Goal: Transaction & Acquisition: Download file/media

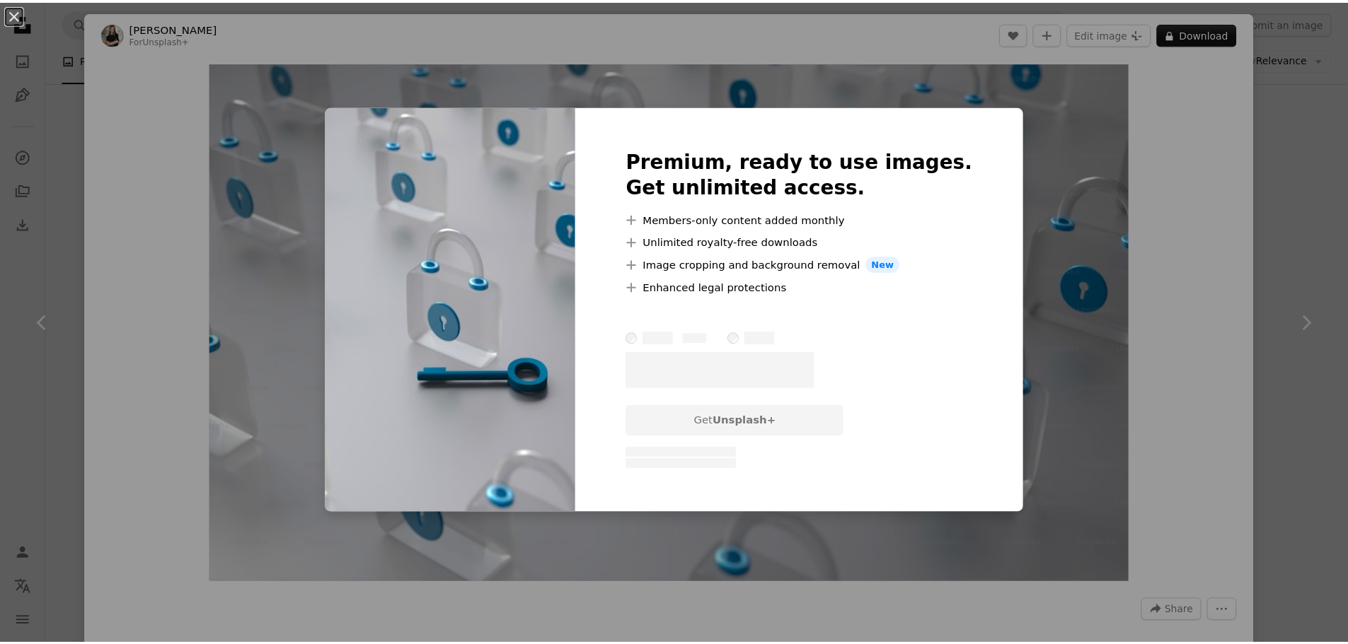
scroll to position [2900, 0]
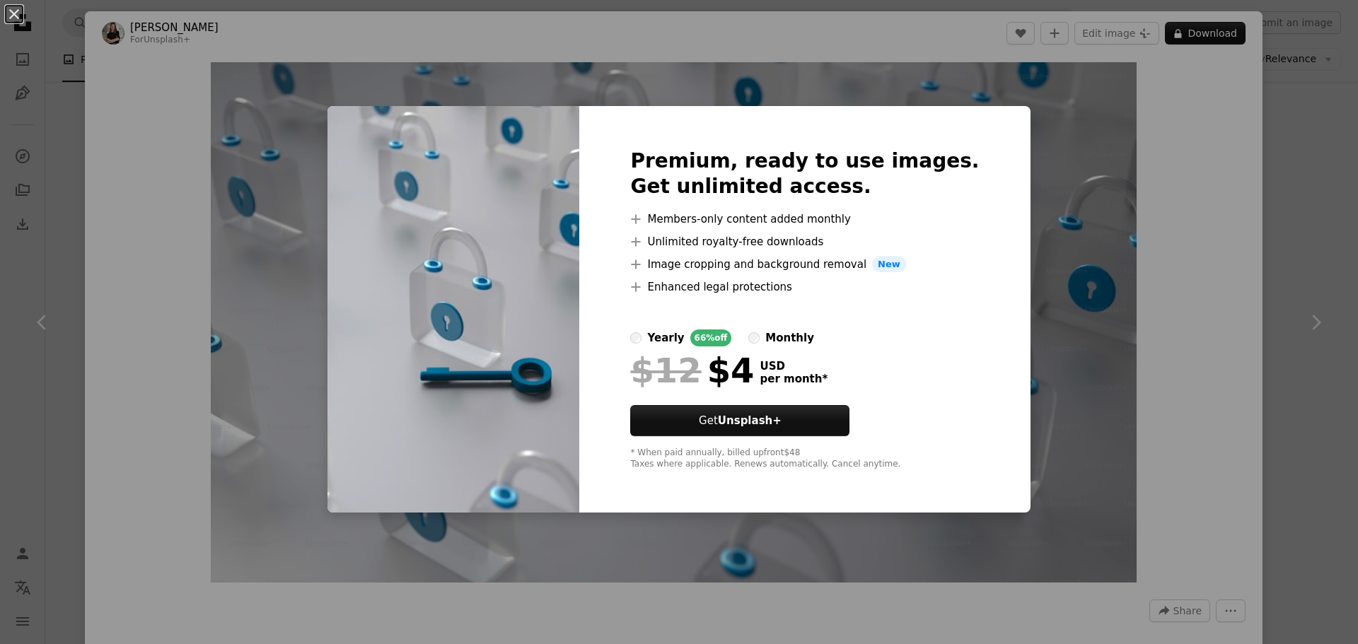
click at [1174, 101] on div "An X shape Premium, ready to use images. Get unlimited access. A plus sign Memb…" at bounding box center [679, 322] width 1358 height 644
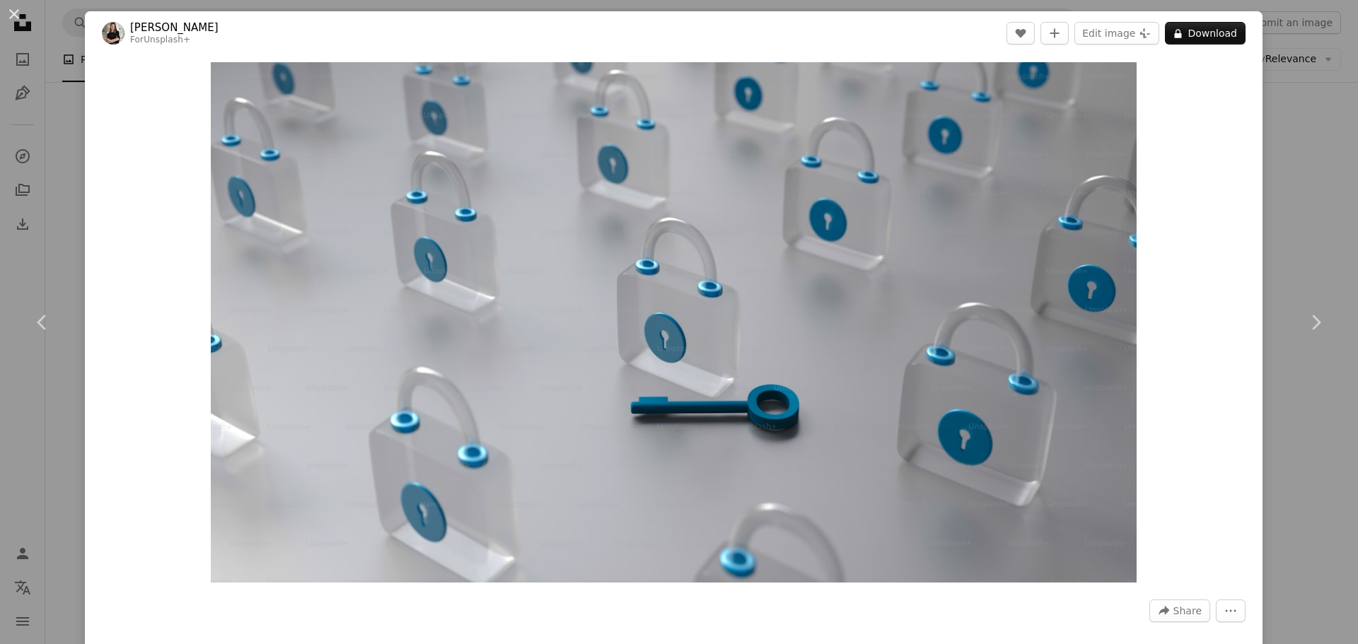
click at [1291, 114] on div "An X shape Chevron left Chevron right [PERSON_NAME] For Unsplash+ A heart A plu…" at bounding box center [679, 322] width 1358 height 644
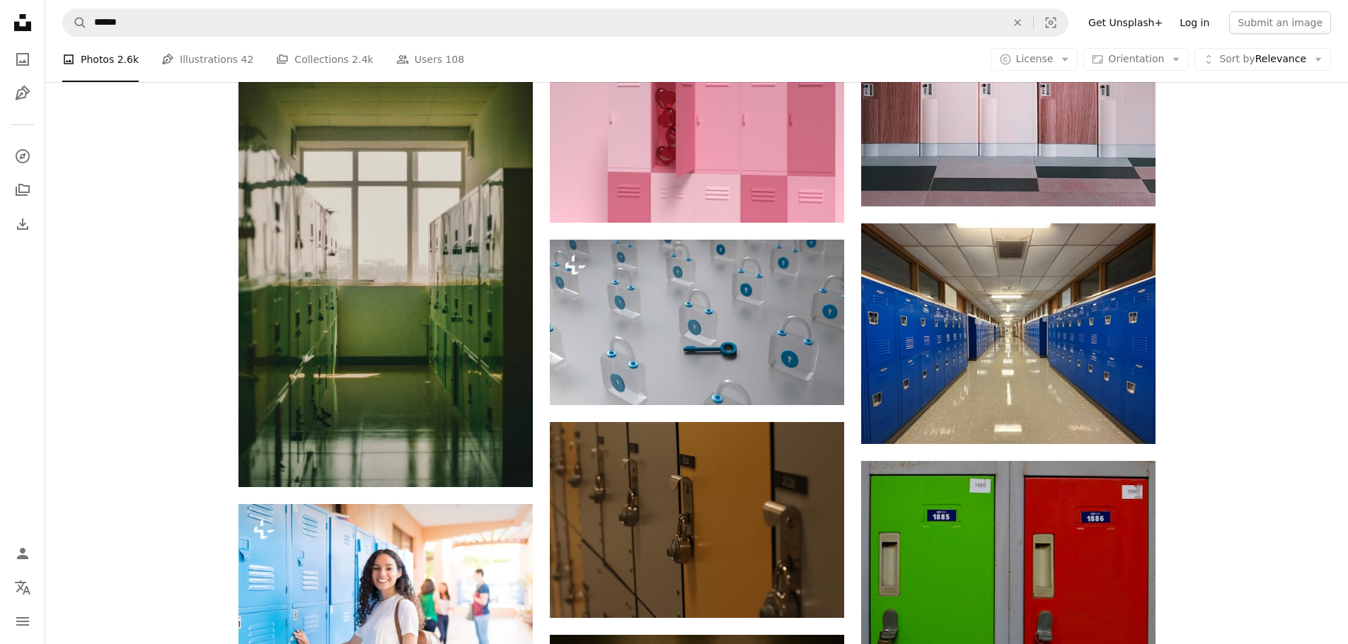
click at [1204, 28] on link "Log in" at bounding box center [1194, 22] width 47 height 23
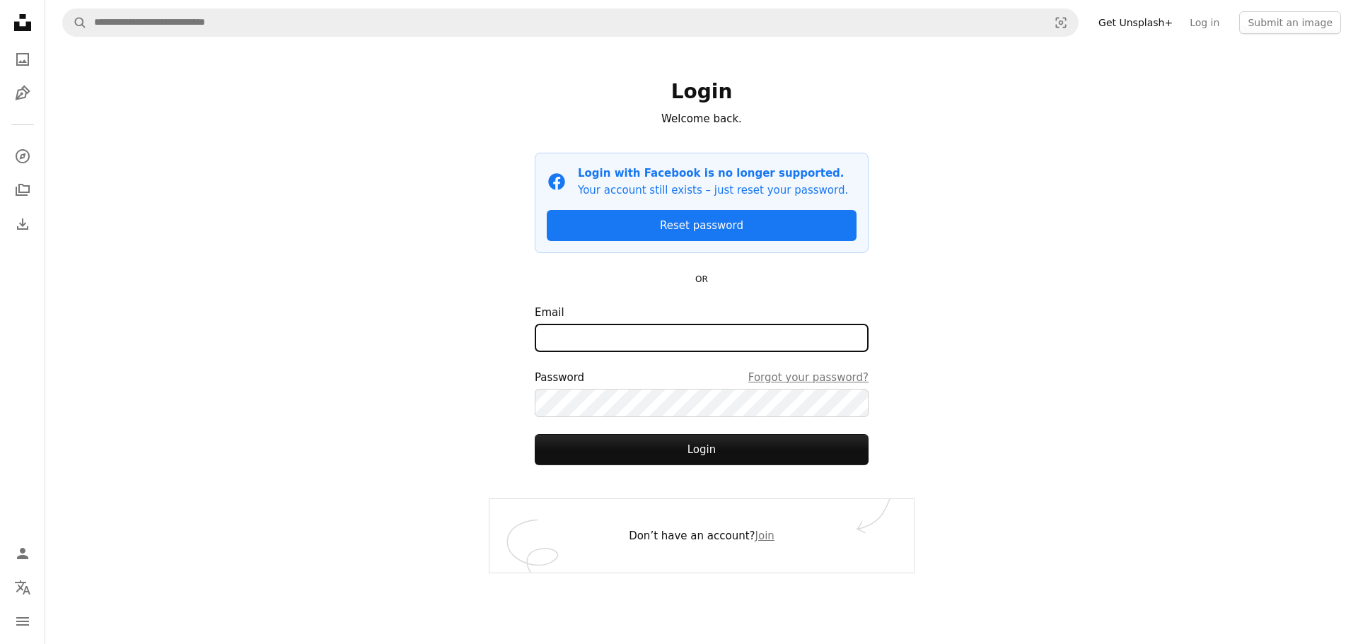
click at [684, 338] on input "Email" at bounding box center [702, 338] width 334 height 28
type input "**********"
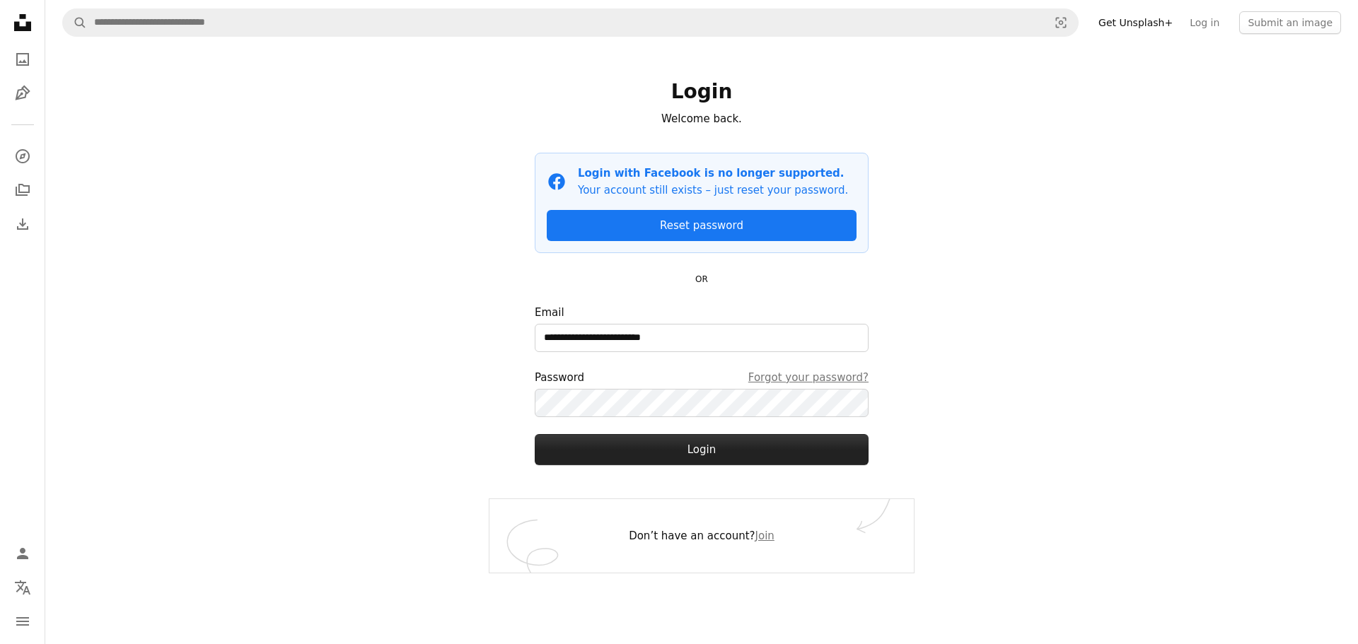
click at [669, 443] on button "Login" at bounding box center [702, 449] width 334 height 31
